Goal: Check status: Check status

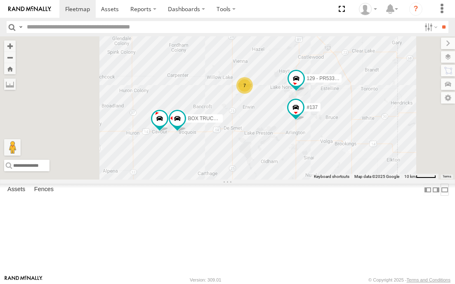
click at [441, 196] on label at bounding box center [445, 190] width 8 height 12
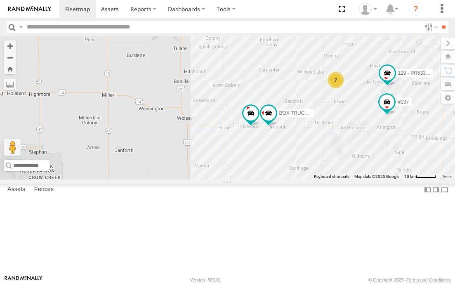
drag, startPoint x: 192, startPoint y: 204, endPoint x: 314, endPoint y: 193, distance: 122.2
click at [314, 179] on div "#139 BOX TRUCK#118 129 - PR53366 #137 7" at bounding box center [227, 107] width 455 height 143
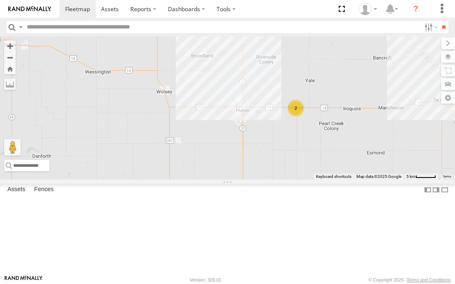
drag, startPoint x: 189, startPoint y: 184, endPoint x: 214, endPoint y: 189, distance: 26.1
click at [214, 179] on div "2 7" at bounding box center [227, 107] width 455 height 143
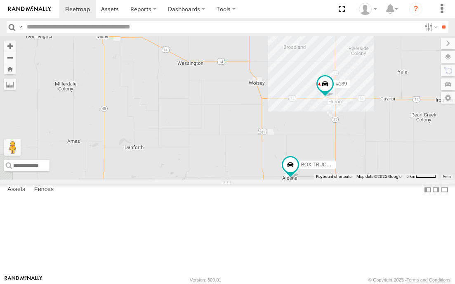
drag, startPoint x: 255, startPoint y: 198, endPoint x: 349, endPoint y: 189, distance: 94.0
click at [349, 179] on div "#139 BOX TRUCK#118 7" at bounding box center [227, 107] width 455 height 143
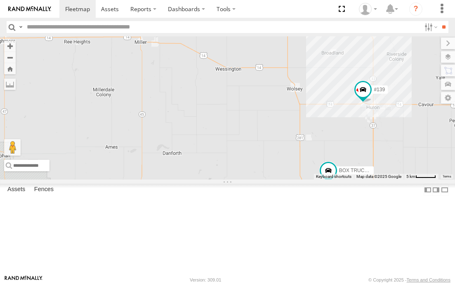
drag, startPoint x: 214, startPoint y: 154, endPoint x: 252, endPoint y: 161, distance: 38.6
click at [252, 161] on div "#139 BOX TRUCK#118 7" at bounding box center [227, 107] width 455 height 143
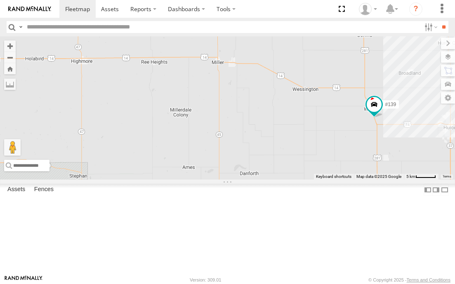
drag, startPoint x: 250, startPoint y: 146, endPoint x: 330, endPoint y: 166, distance: 82.1
click at [329, 166] on div "#139" at bounding box center [227, 107] width 455 height 143
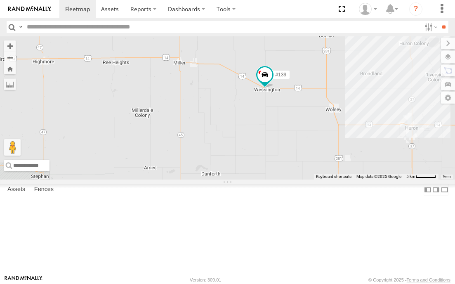
drag, startPoint x: 204, startPoint y: 166, endPoint x: 165, endPoint y: 166, distance: 39.6
click at [165, 166] on div "#139" at bounding box center [227, 107] width 455 height 143
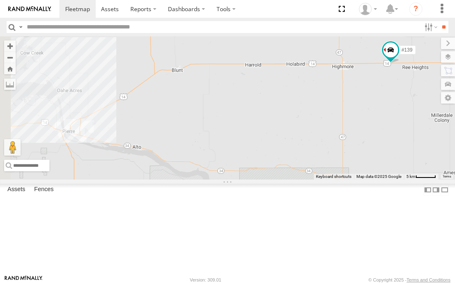
drag, startPoint x: 45, startPoint y: 153, endPoint x: 347, endPoint y: 158, distance: 302.0
click at [347, 158] on div "#139" at bounding box center [227, 107] width 455 height 143
